Goal: Task Accomplishment & Management: Use online tool/utility

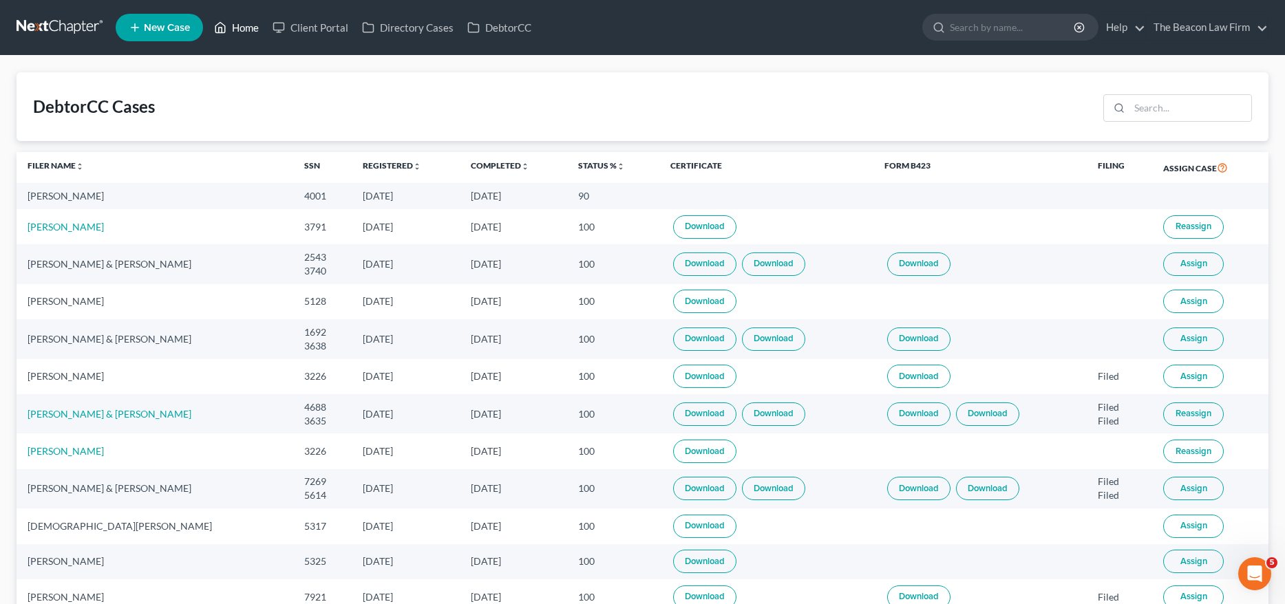
click at [237, 30] on link "Home" at bounding box center [236, 27] width 59 height 25
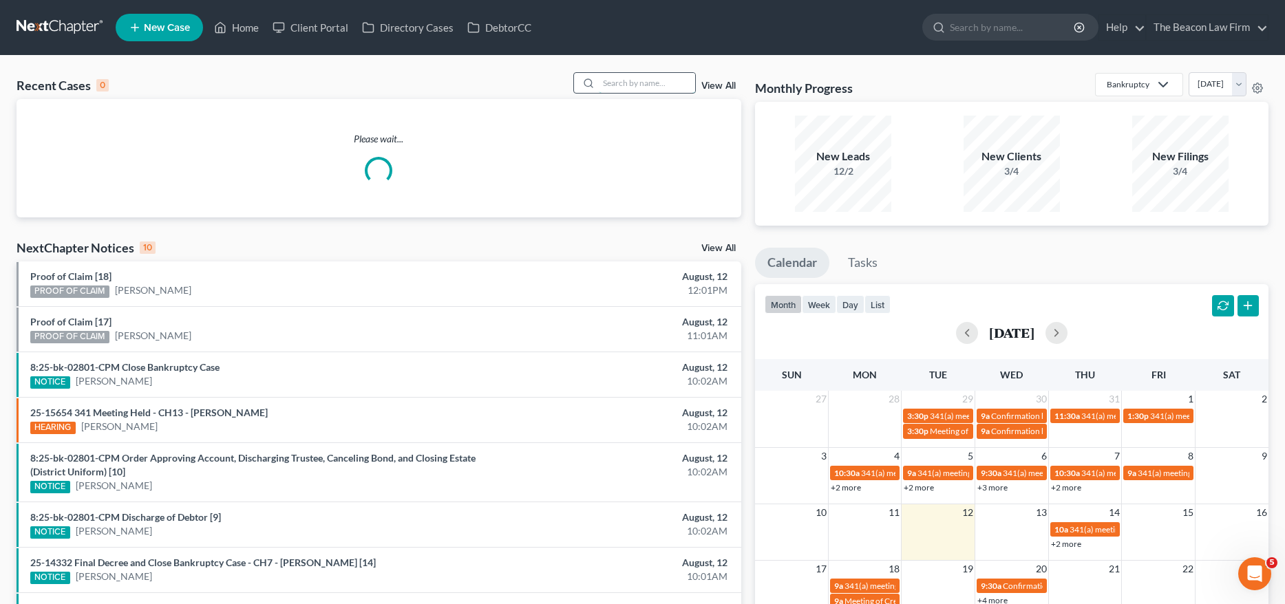
click at [629, 87] on input "search" at bounding box center [647, 83] width 96 height 20
paste input "[PERSON_NAME]"
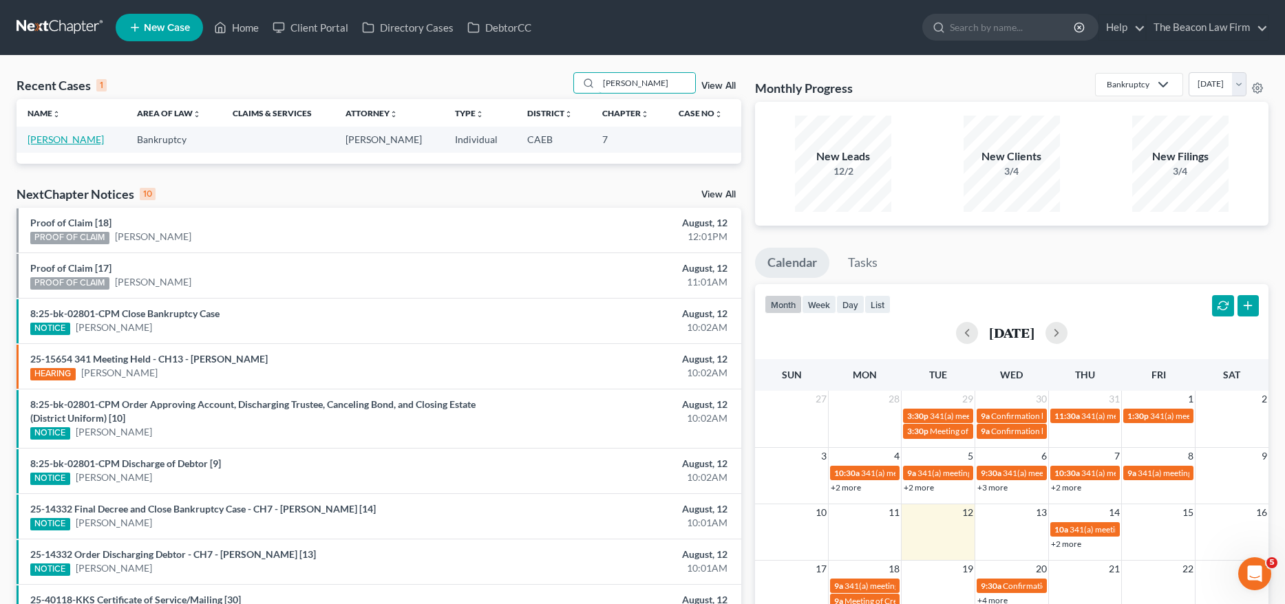
type input "[PERSON_NAME]"
click at [69, 141] on link "[PERSON_NAME]" at bounding box center [66, 140] width 76 height 12
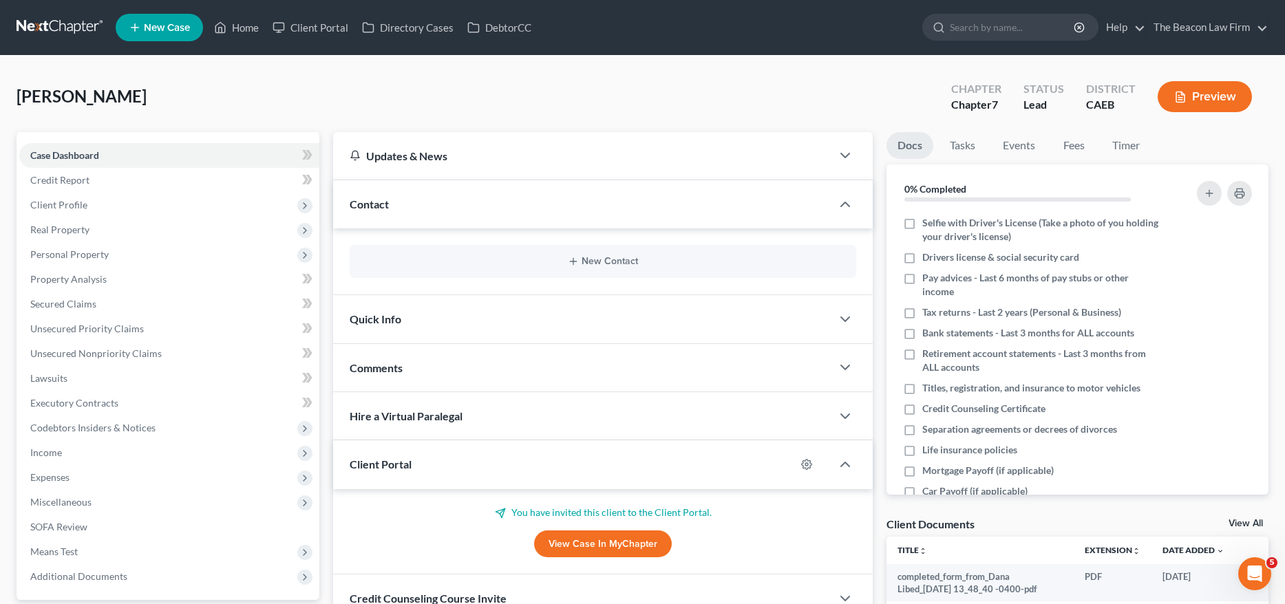
scroll to position [127, 0]
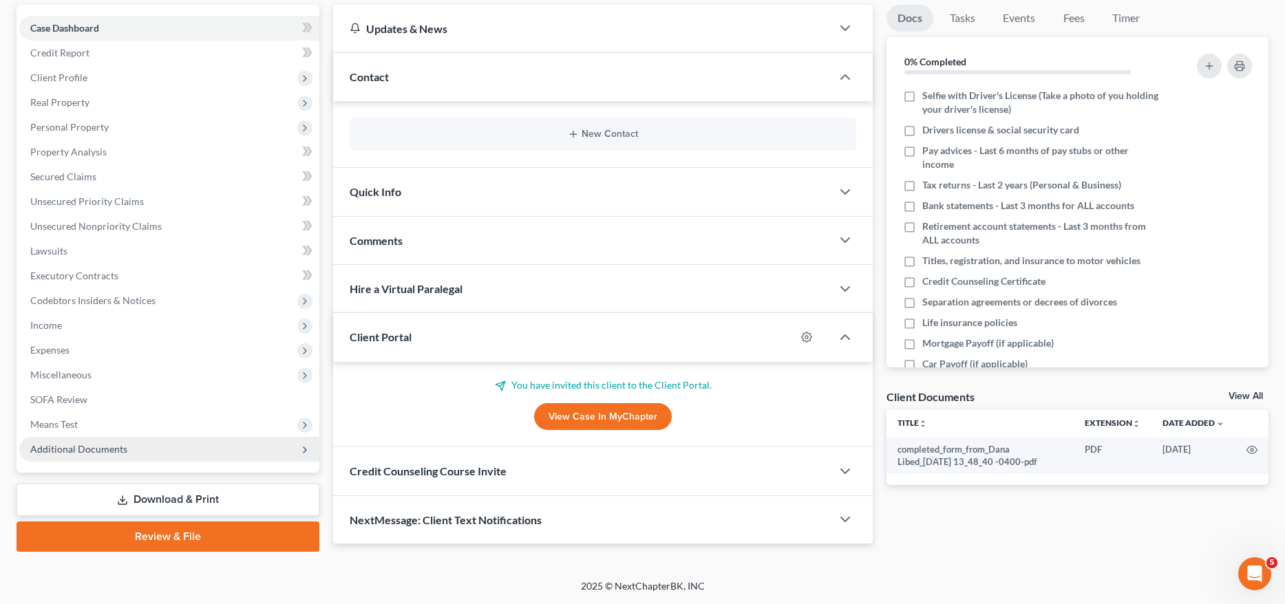
click at [123, 450] on span "Additional Documents" at bounding box center [78, 449] width 97 height 12
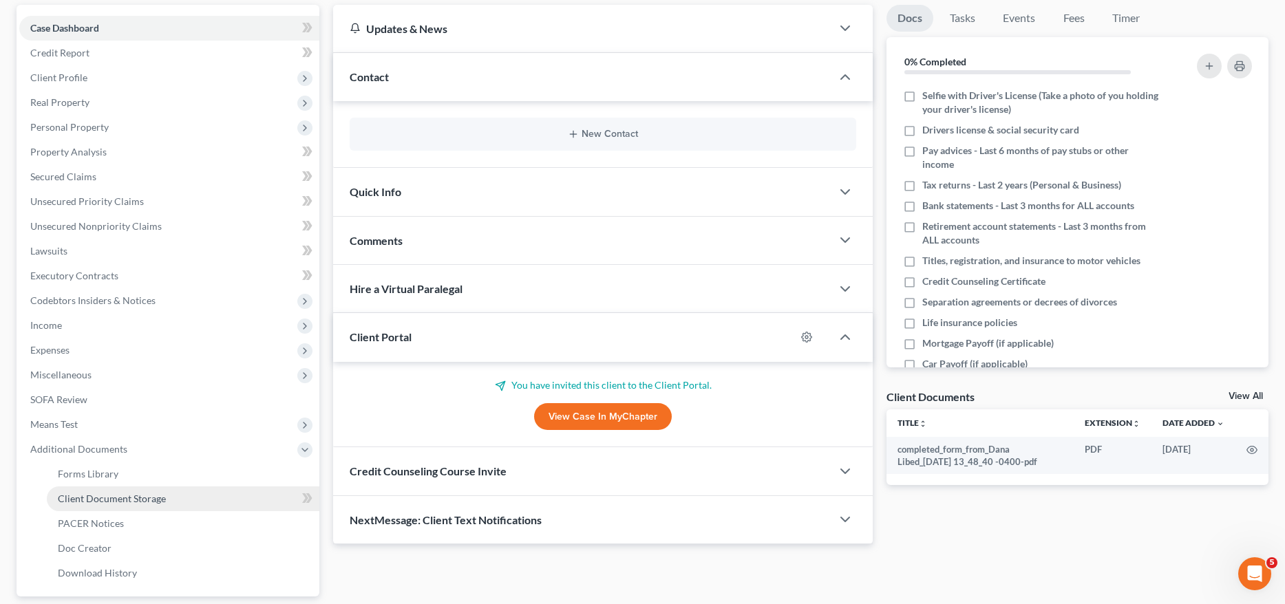
click at [123, 503] on span "Client Document Storage" at bounding box center [112, 499] width 108 height 12
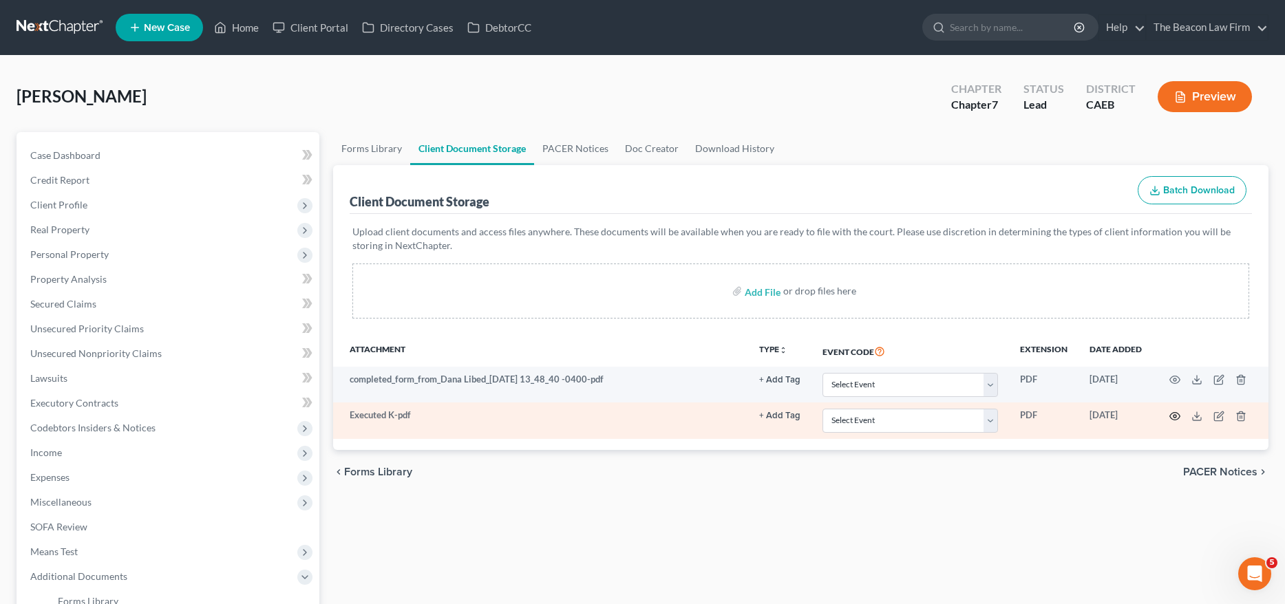
click at [1178, 415] on icon "button" at bounding box center [1175, 416] width 11 height 11
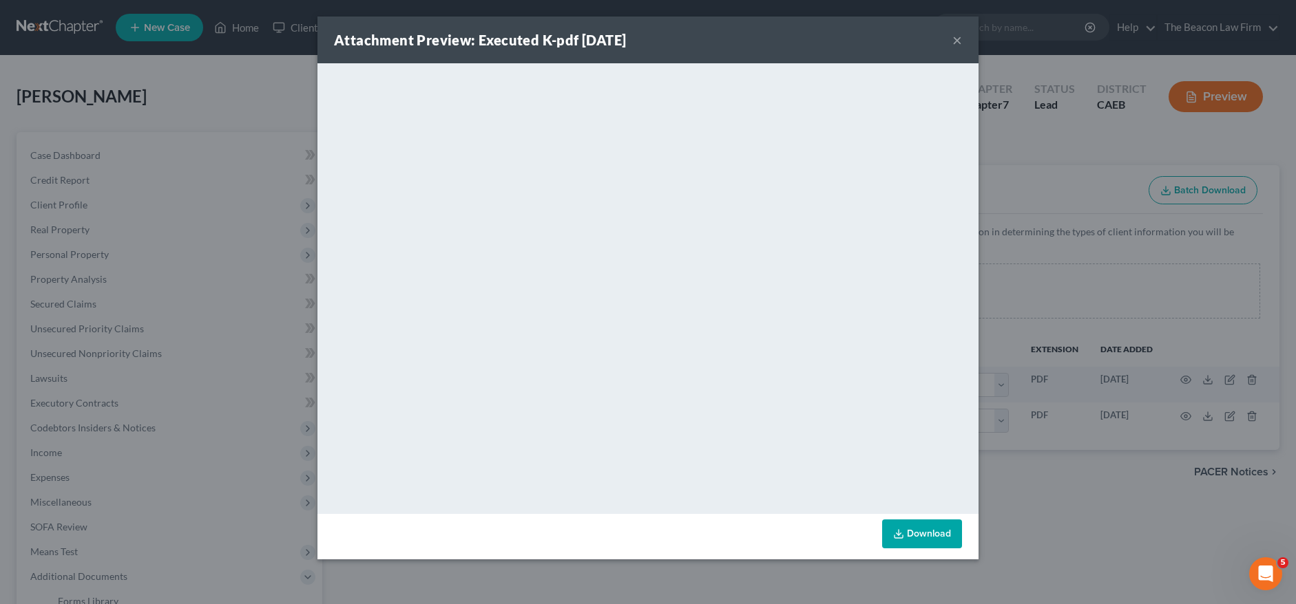
click at [956, 45] on button "×" at bounding box center [957, 40] width 10 height 17
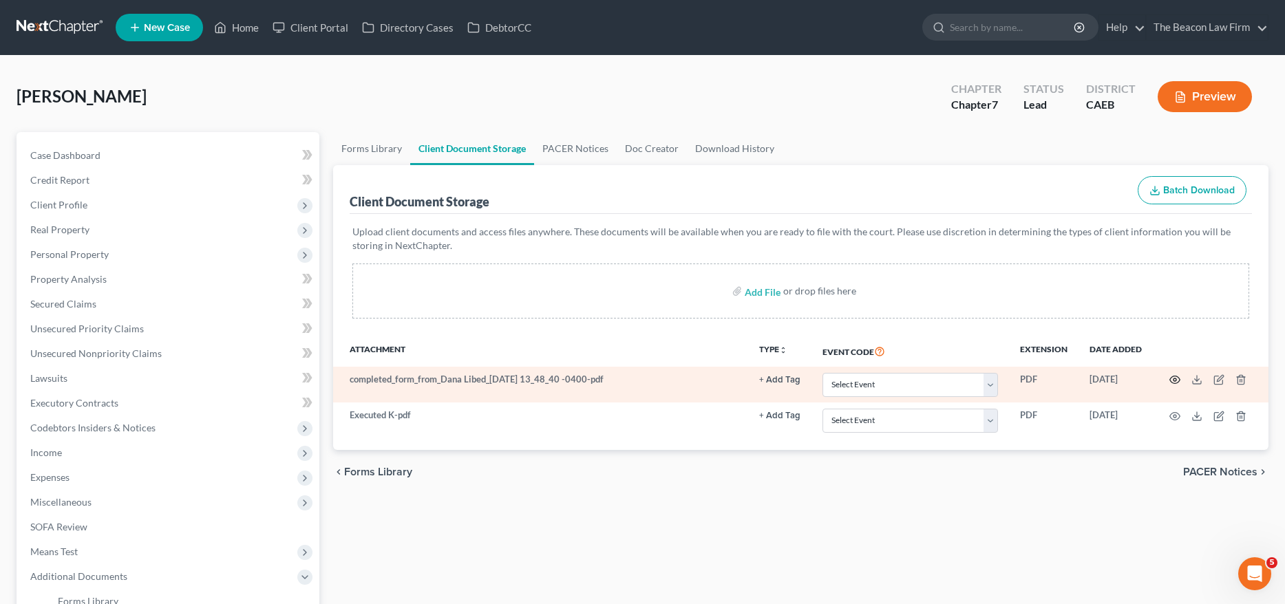
click at [1173, 377] on icon "button" at bounding box center [1175, 381] width 10 height 8
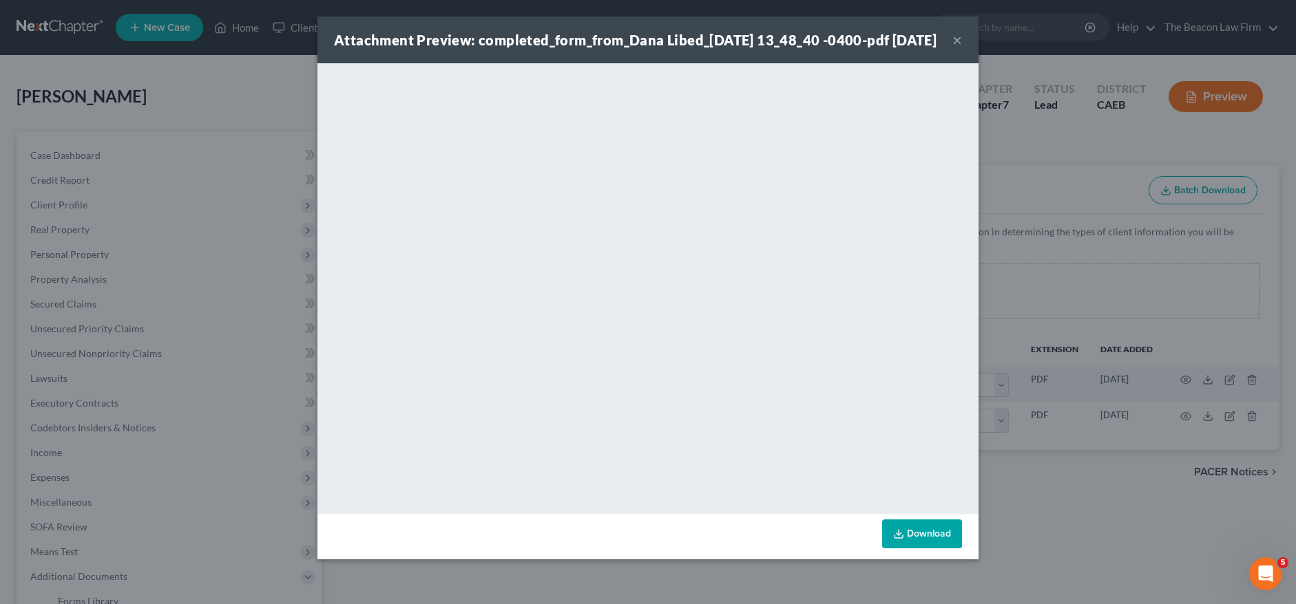
click at [960, 48] on button "×" at bounding box center [957, 40] width 10 height 17
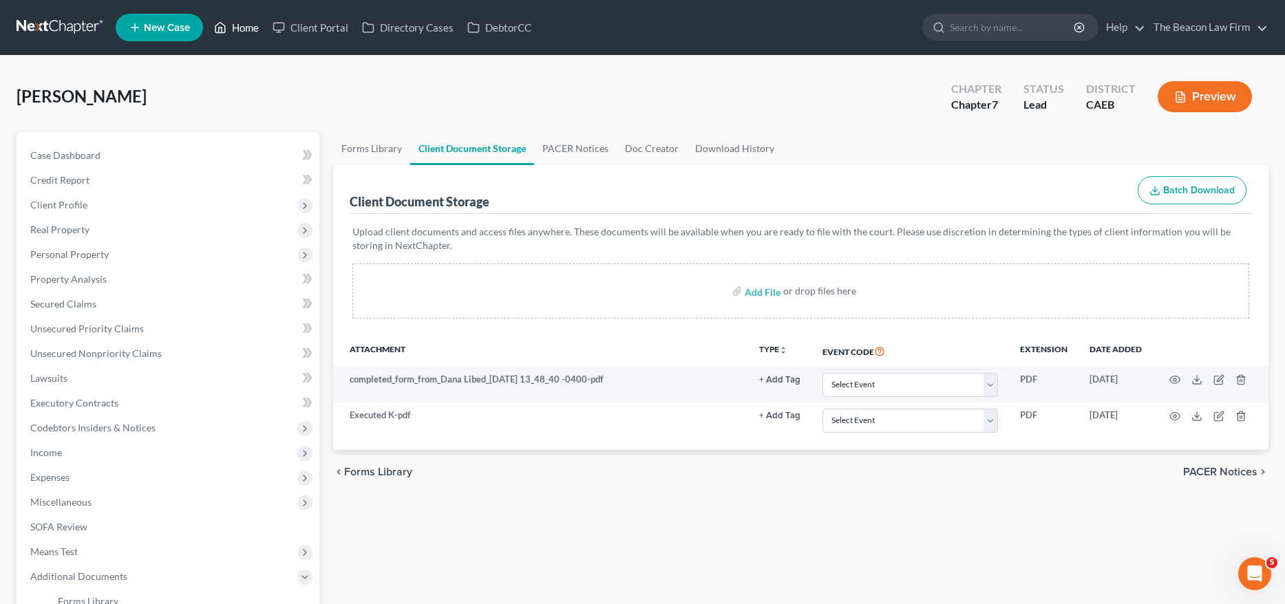
click at [249, 29] on link "Home" at bounding box center [236, 27] width 59 height 25
